Goal: Task Accomplishment & Management: Use online tool/utility

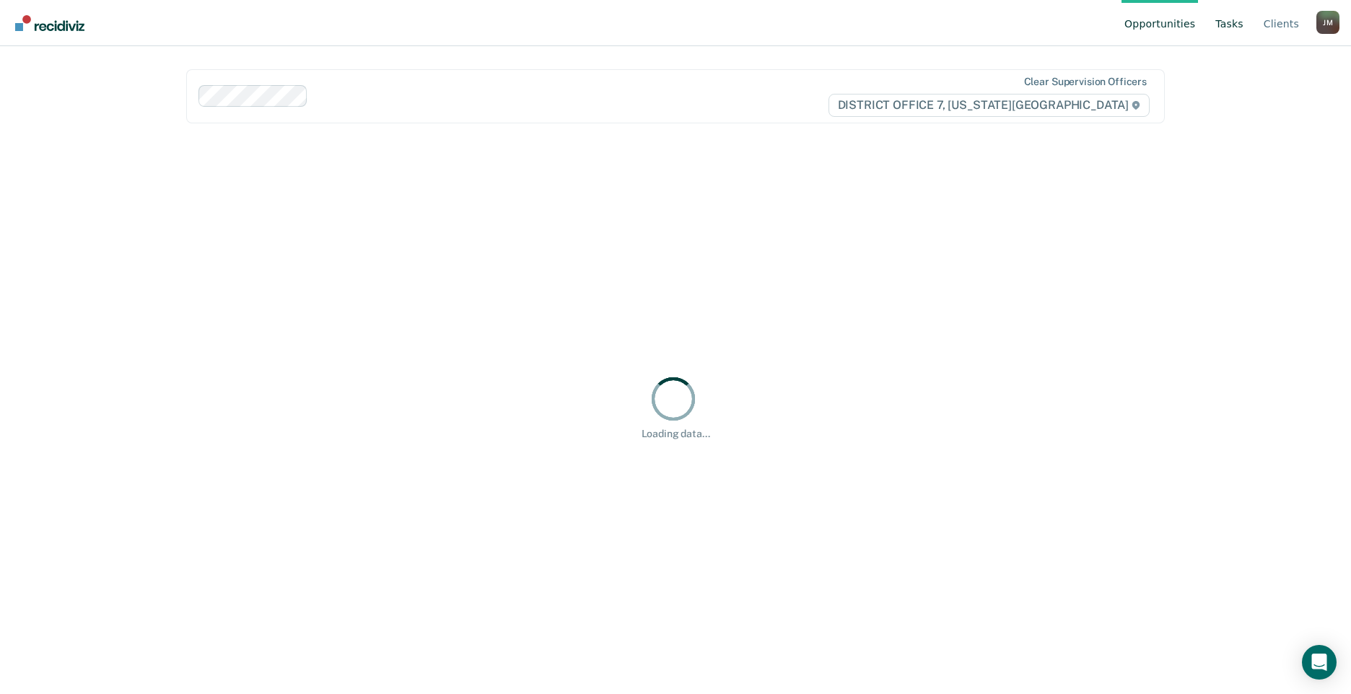
click at [1221, 28] on link "Tasks" at bounding box center [1229, 23] width 34 height 46
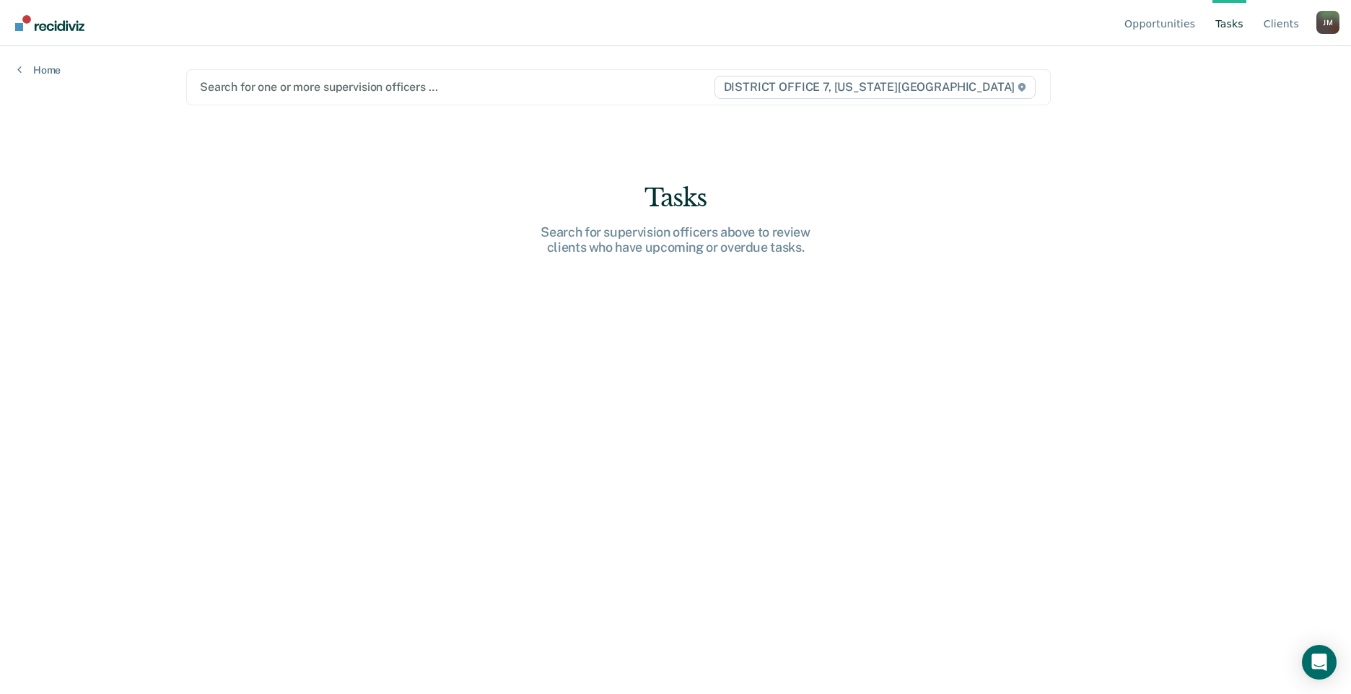
click at [284, 97] on div "Search for one or more supervision officers …" at bounding box center [456, 86] width 516 height 19
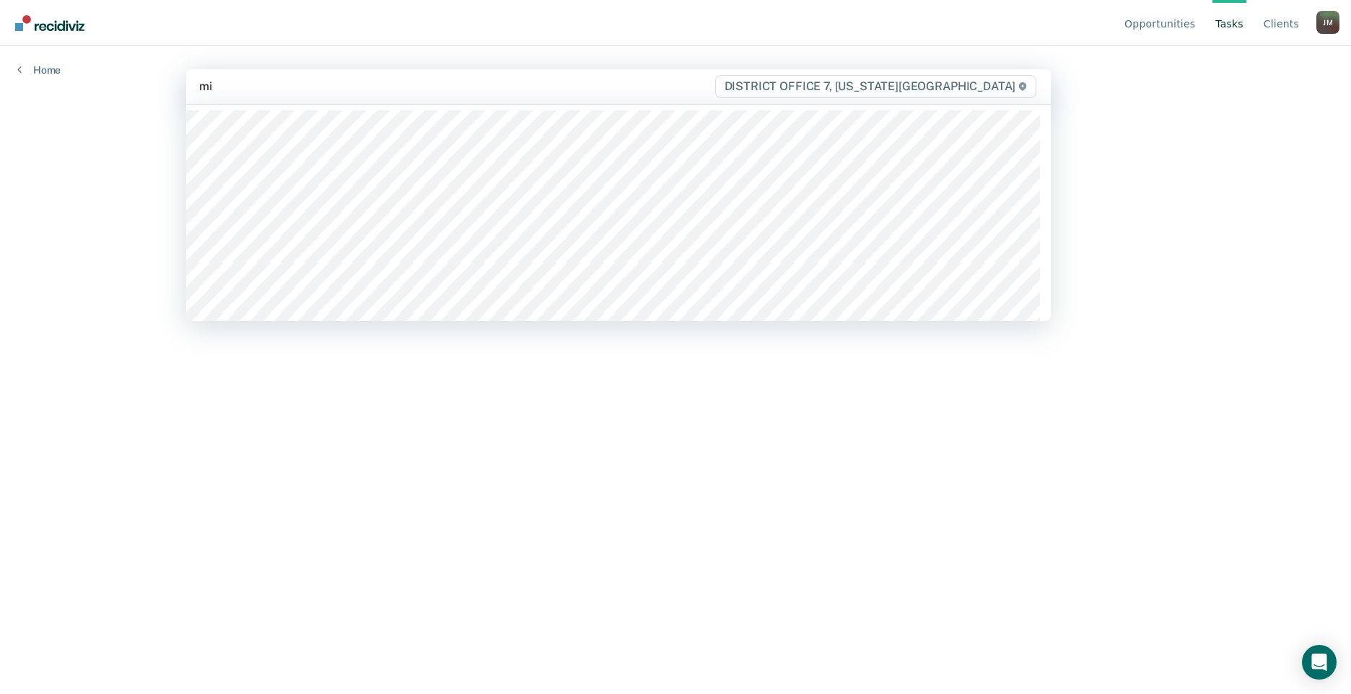
type input "mik"
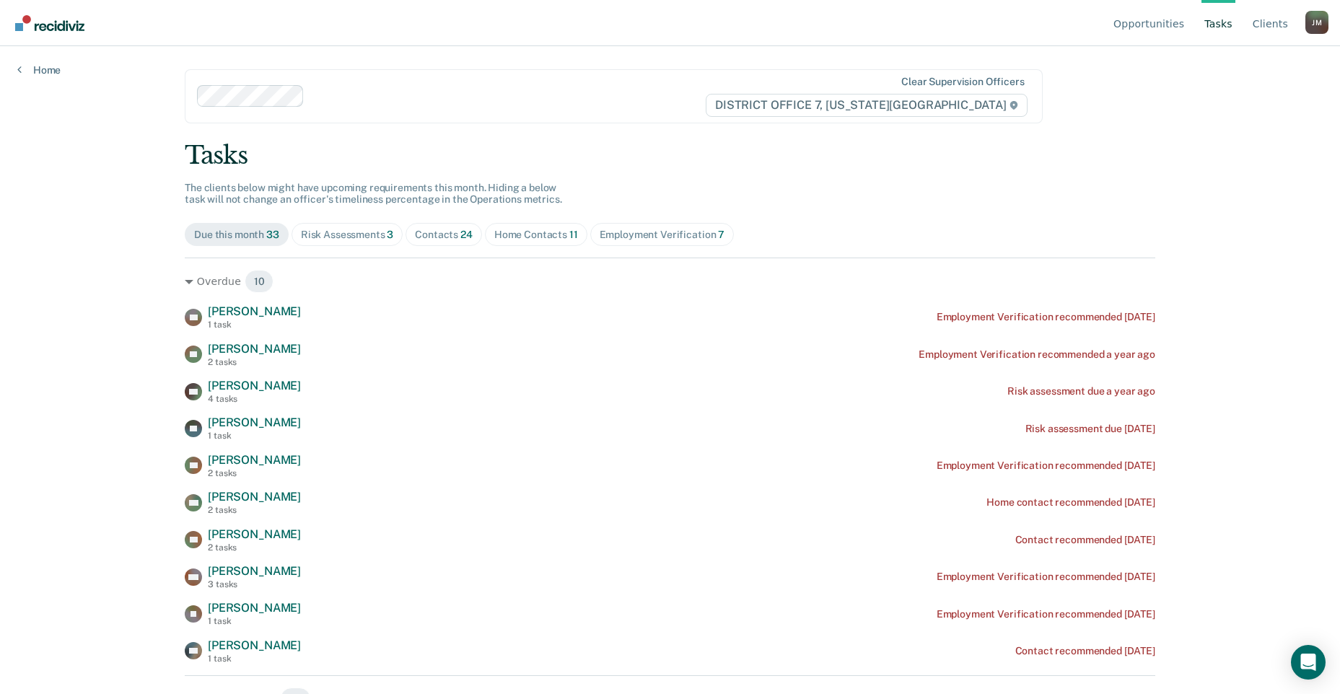
click at [347, 234] on div "Risk Assessments 3" at bounding box center [347, 235] width 93 height 12
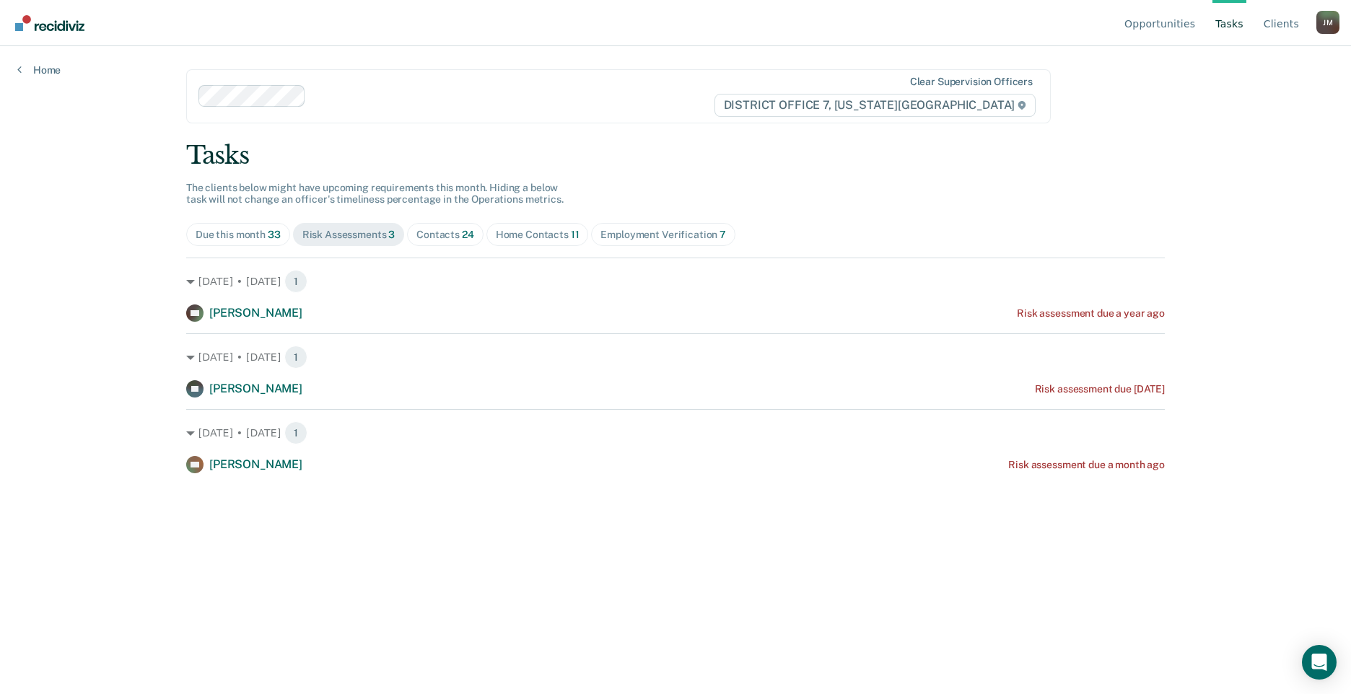
click at [459, 231] on div "Contacts 24" at bounding box center [445, 235] width 58 height 12
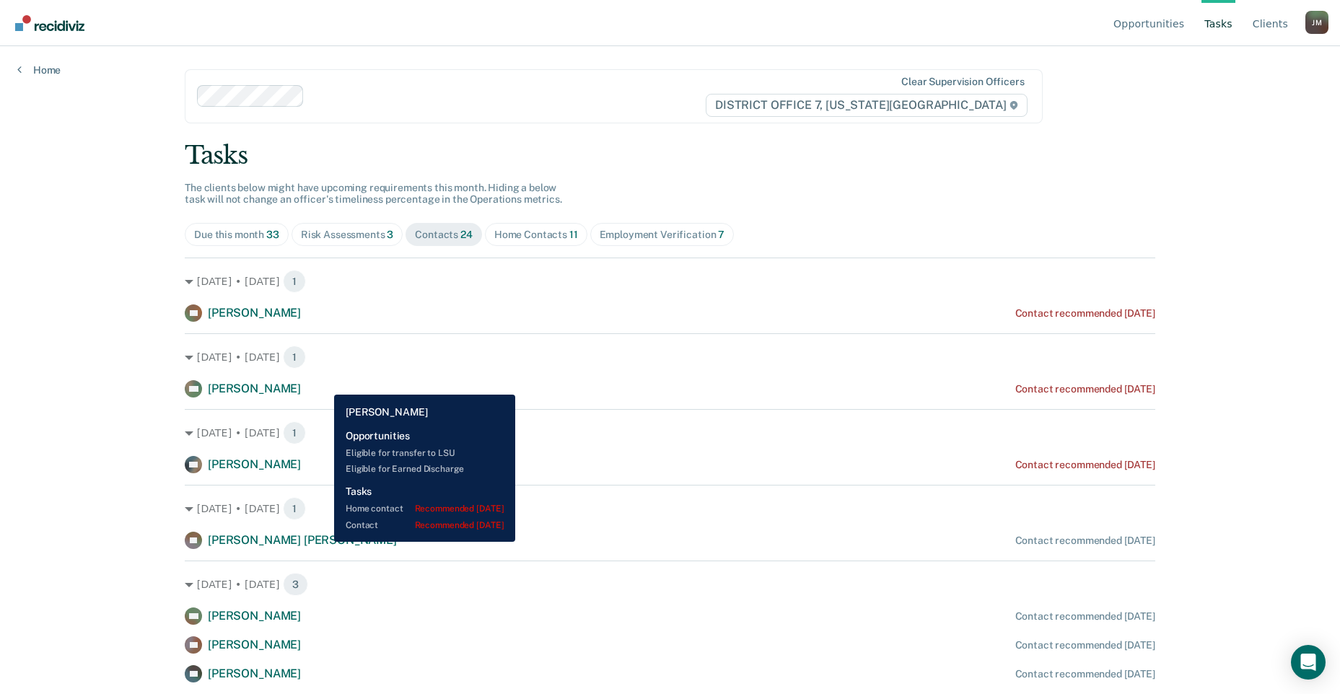
click at [301, 390] on span "[PERSON_NAME]" at bounding box center [254, 389] width 93 height 14
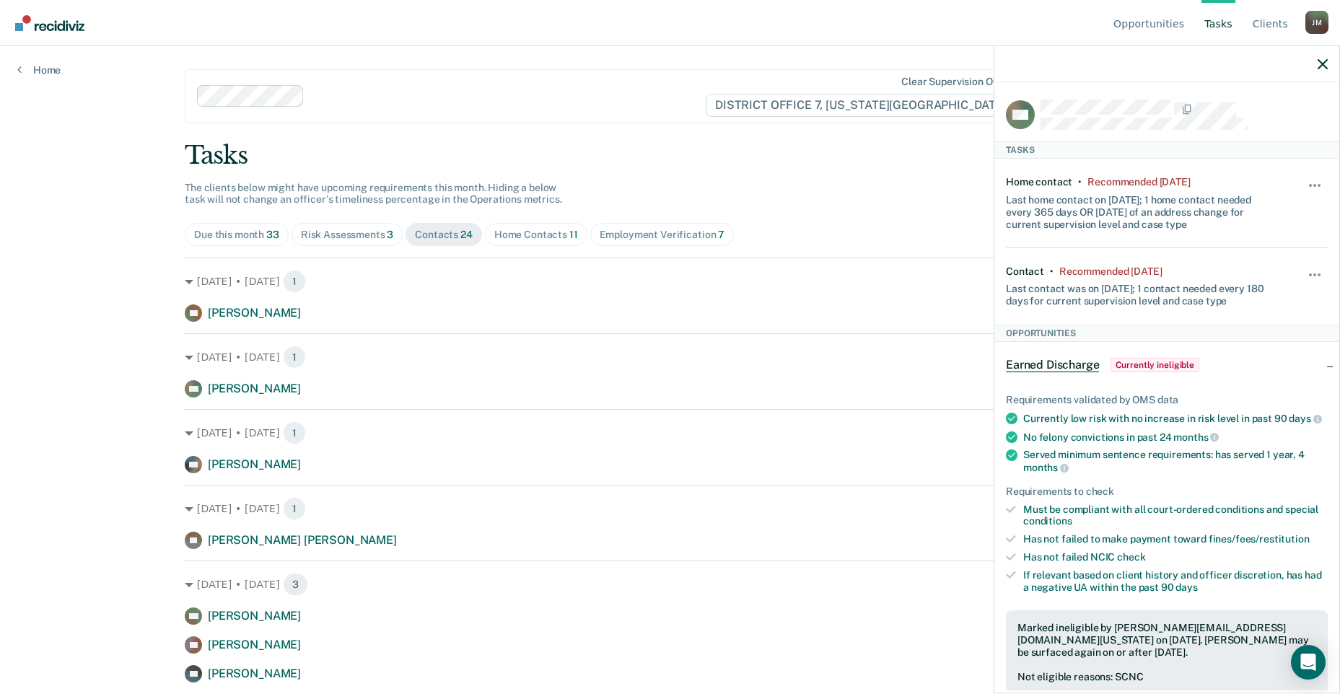
click at [127, 282] on div "Opportunities Tasks Client s [PERSON_NAME] Profile How it works Log Out Home Cl…" at bounding box center [670, 347] width 1340 height 694
click at [1314, 63] on div at bounding box center [1166, 64] width 345 height 36
click at [1318, 63] on icon "button" at bounding box center [1322, 64] width 10 height 10
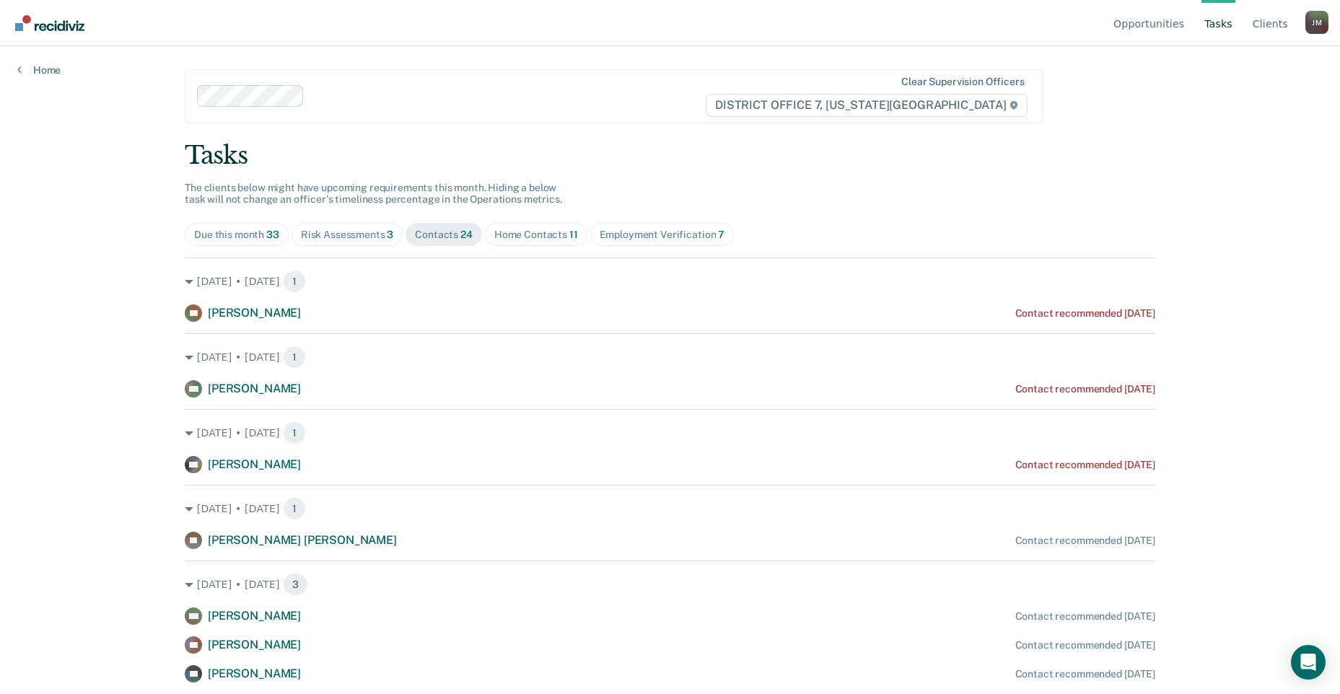
click at [500, 227] on span "Home Contacts 11" at bounding box center [536, 234] width 102 height 23
